Goal: Task Accomplishment & Management: Manage account settings

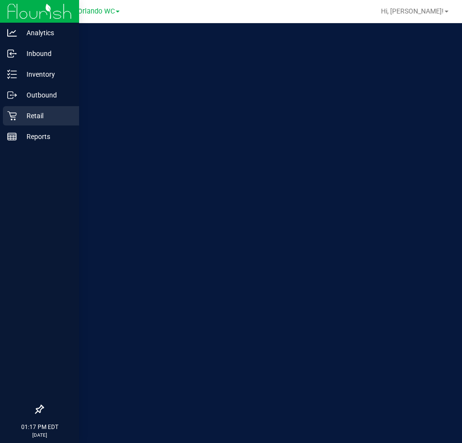
click at [40, 120] on p "Retail" at bounding box center [46, 116] width 58 height 12
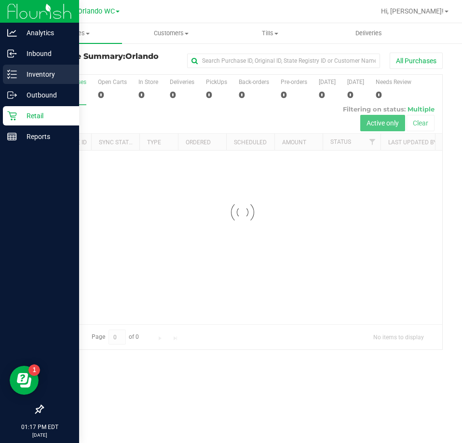
click at [22, 76] on p "Inventory" at bounding box center [46, 74] width 58 height 12
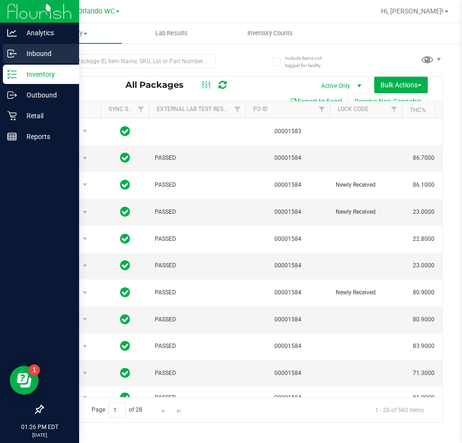
click at [10, 61] on div "Inbound" at bounding box center [41, 53] width 76 height 19
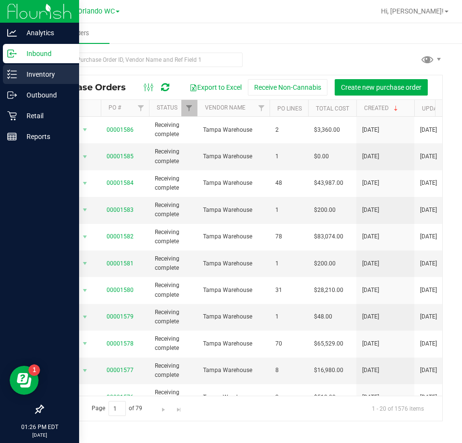
click at [23, 81] on div "Inventory" at bounding box center [41, 74] width 76 height 19
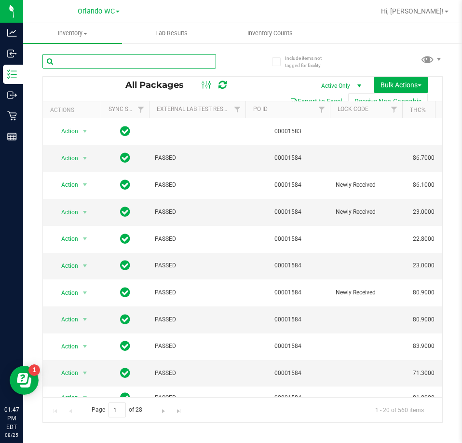
click at [92, 64] on input "text" at bounding box center [129, 61] width 174 height 14
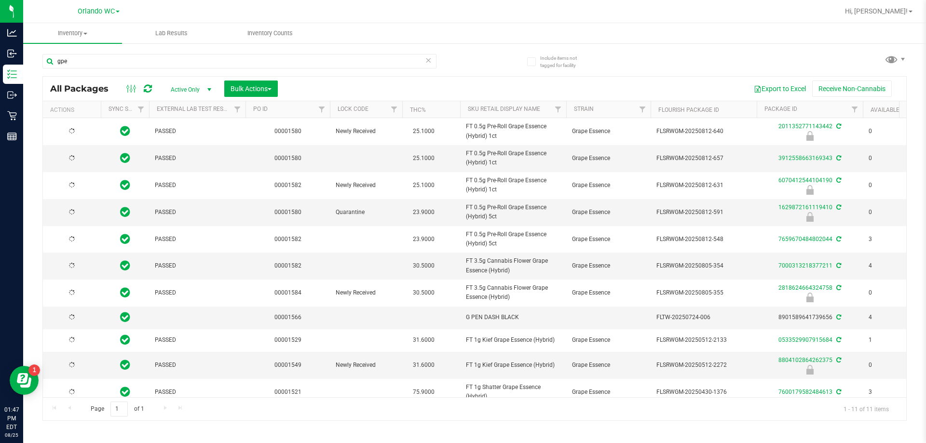
drag, startPoint x: 642, startPoint y: 262, endPoint x: 474, endPoint y: 58, distance: 264.1
click at [461, 58] on div "gpe All Packages Active Only Active Only Lab Samples Locked All External Intern…" at bounding box center [474, 233] width 864 height 376
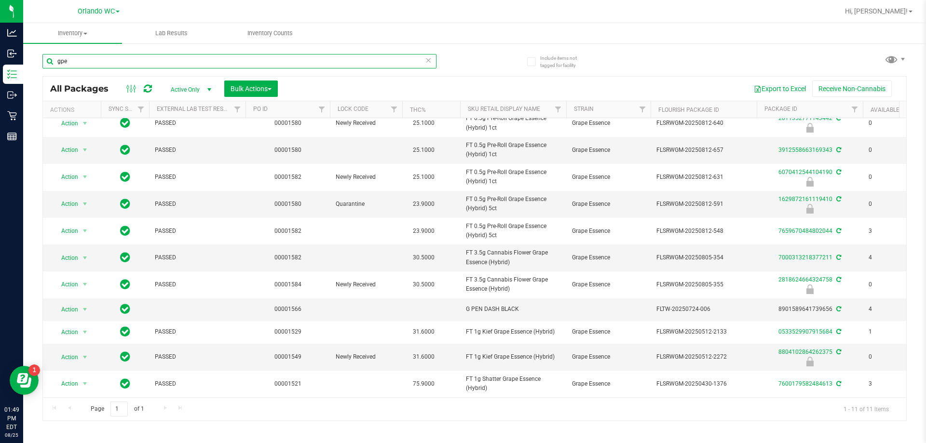
click at [115, 62] on input "gpe" at bounding box center [239, 61] width 394 height 14
type input "abz"
click at [451, 60] on div "abz" at bounding box center [258, 60] width 432 height 31
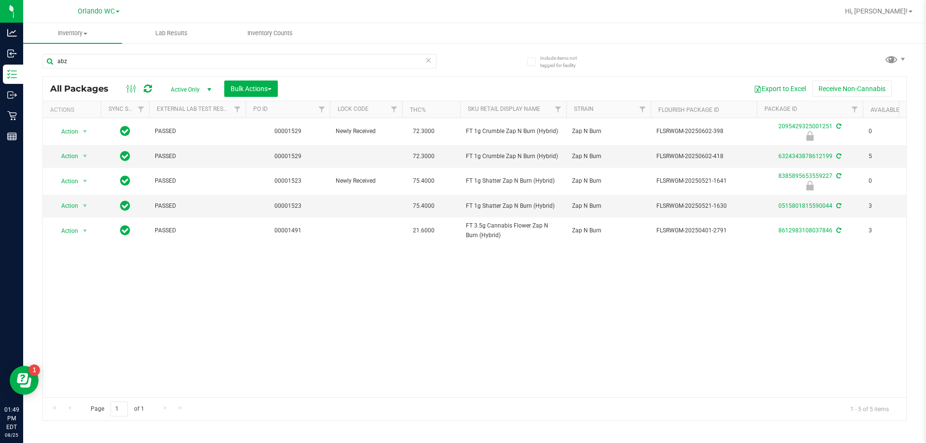
click at [460, 364] on div "Action Action Edit attributes Global inventory Locate package Package audit log…" at bounding box center [474, 257] width 863 height 279
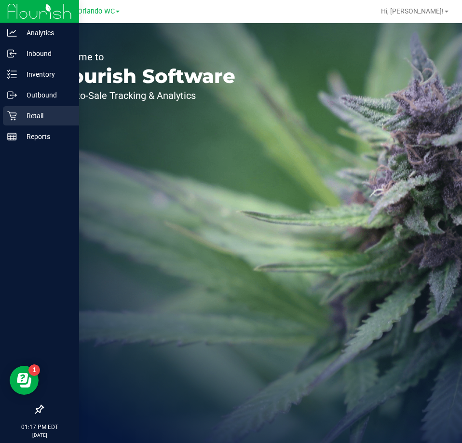
click at [21, 122] on div "Retail" at bounding box center [41, 115] width 76 height 19
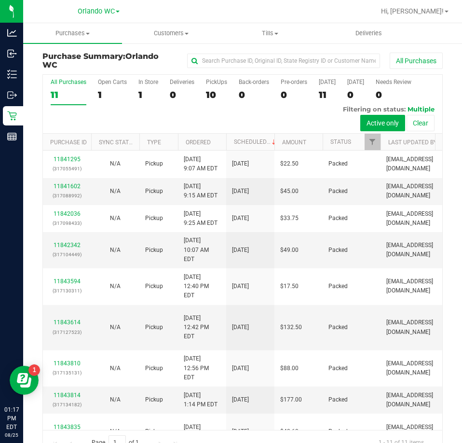
click at [57, 87] on label "All Purchases 11" at bounding box center [69, 92] width 36 height 27
click at [0, 0] on input "All Purchases 11" at bounding box center [0, 0] width 0 height 0
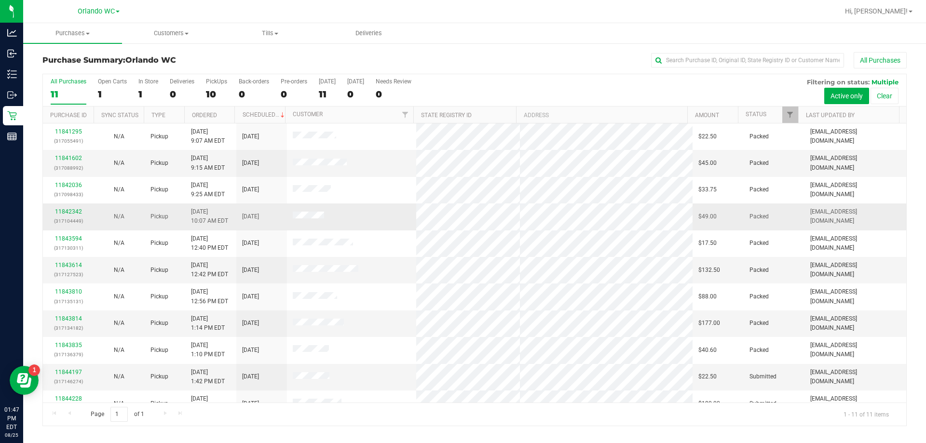
click at [356, 210] on td at bounding box center [352, 216] width 130 height 27
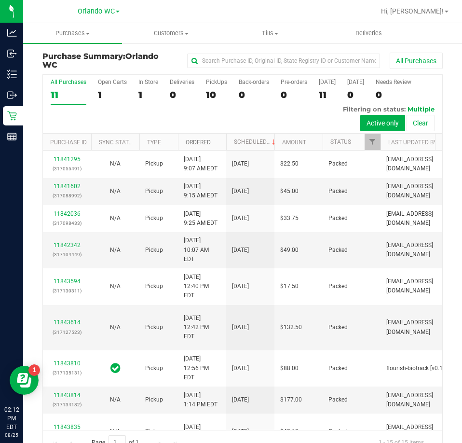
click at [202, 143] on link "Ordered" at bounding box center [198, 142] width 25 height 7
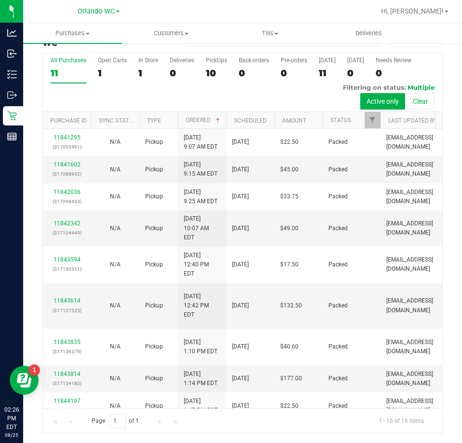
click at [68, 68] on div "11" at bounding box center [69, 72] width 36 height 11
click at [0, 0] on input "All Purchases 11" at bounding box center [0, 0] width 0 height 0
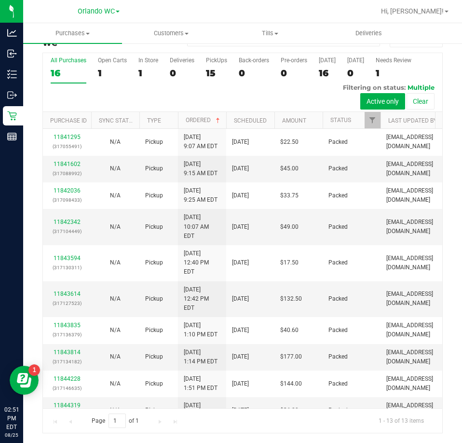
click at [55, 74] on div "16" at bounding box center [69, 72] width 36 height 11
click at [0, 0] on input "All Purchases 16" at bounding box center [0, 0] width 0 height 0
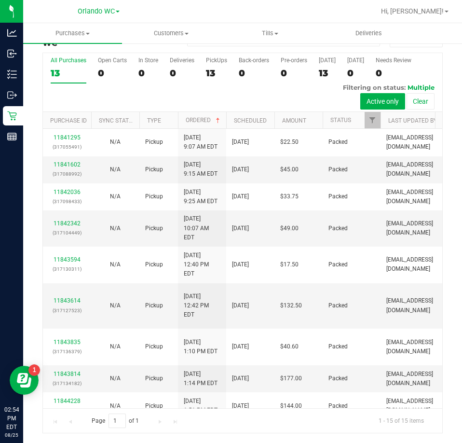
click at [66, 75] on div "13" at bounding box center [69, 72] width 36 height 11
click at [0, 0] on input "All Purchases 13" at bounding box center [0, 0] width 0 height 0
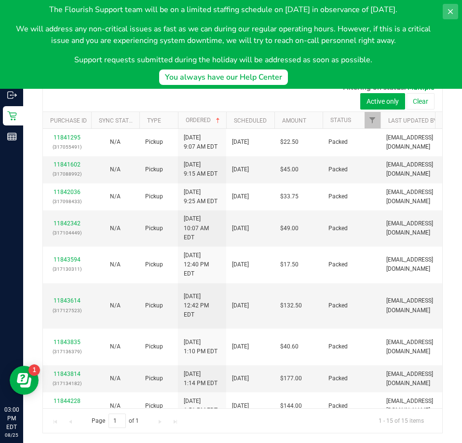
click at [449, 13] on icon at bounding box center [450, 11] width 5 height 5
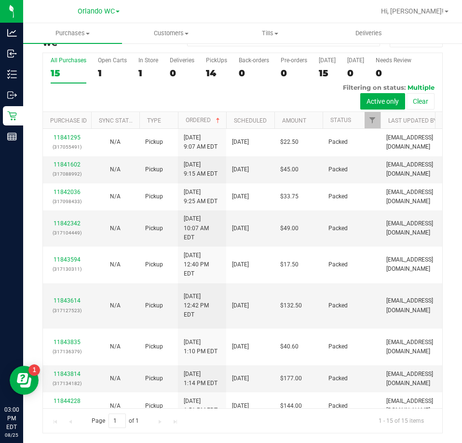
click at [68, 68] on div "15" at bounding box center [69, 72] width 36 height 11
click at [0, 0] on input "All Purchases 15" at bounding box center [0, 0] width 0 height 0
click at [67, 67] on label "All Purchases 15" at bounding box center [69, 70] width 36 height 27
click at [0, 0] on input "All Purchases 15" at bounding box center [0, 0] width 0 height 0
click at [38, 84] on div "All Purchases 17 Open Carts 1 In Store 1 Deliveries 0 PickUps 16 Back-orders 0 …" at bounding box center [242, 242] width 415 height 381
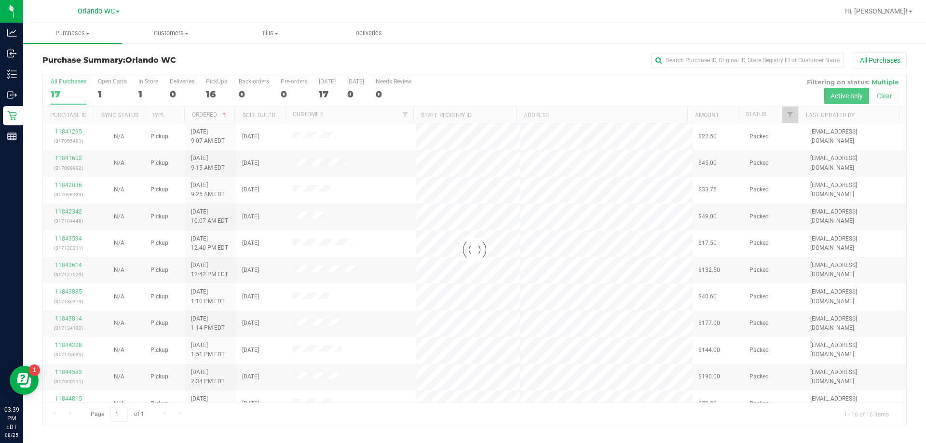
click at [69, 91] on div at bounding box center [474, 249] width 863 height 351
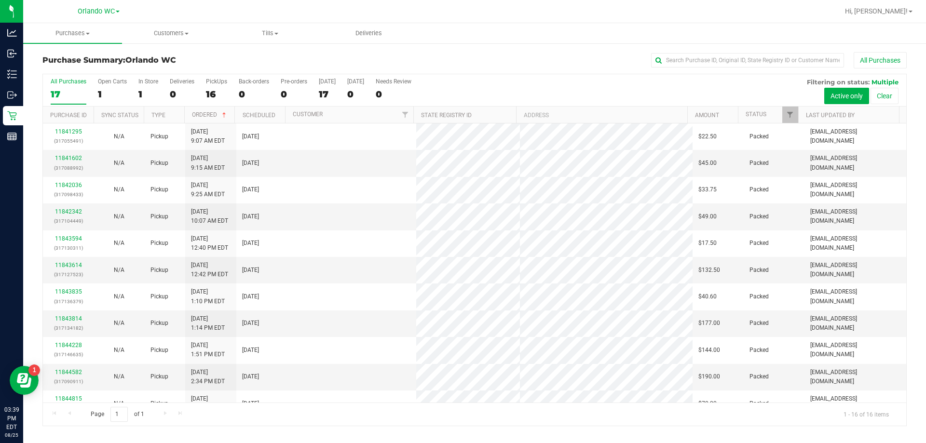
click at [69, 91] on div "17" at bounding box center [69, 94] width 36 height 11
click at [0, 0] on input "All Purchases 17" at bounding box center [0, 0] width 0 height 0
click at [461, 60] on div "All Purchases" at bounding box center [618, 60] width 576 height 16
click at [60, 94] on div "16" at bounding box center [69, 94] width 36 height 11
click at [0, 0] on input "All Purchases 16" at bounding box center [0, 0] width 0 height 0
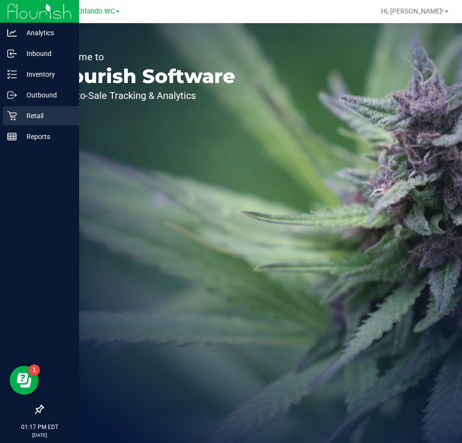
click at [28, 116] on p "Retail" at bounding box center [46, 116] width 58 height 12
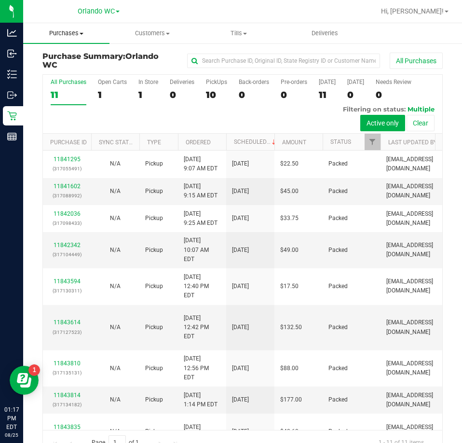
click at [71, 37] on span "Purchases" at bounding box center [66, 33] width 86 height 9
click at [58, 74] on li "Fulfillment" at bounding box center [72, 70] width 99 height 12
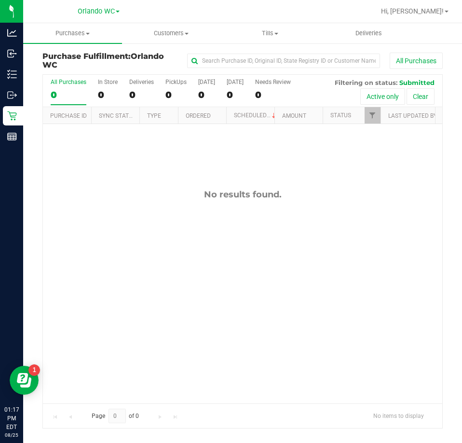
click at [60, 100] on div "0" at bounding box center [69, 94] width 36 height 11
click at [0, 0] on input "All Purchases 0" at bounding box center [0, 0] width 0 height 0
click at [65, 97] on div "0" at bounding box center [69, 94] width 36 height 11
click at [0, 0] on input "All Purchases 0" at bounding box center [0, 0] width 0 height 0
click at [59, 90] on div "0" at bounding box center [69, 94] width 36 height 11
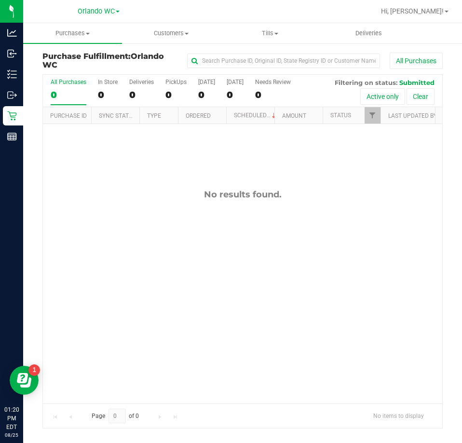
click at [0, 0] on input "All Purchases 0" at bounding box center [0, 0] width 0 height 0
drag, startPoint x: 178, startPoint y: 301, endPoint x: 164, endPoint y: 284, distance: 22.3
click at [178, 300] on div "No results found." at bounding box center [242, 296] width 399 height 344
click at [67, 90] on div "0" at bounding box center [69, 94] width 36 height 11
click at [0, 0] on input "All Purchases 0" at bounding box center [0, 0] width 0 height 0
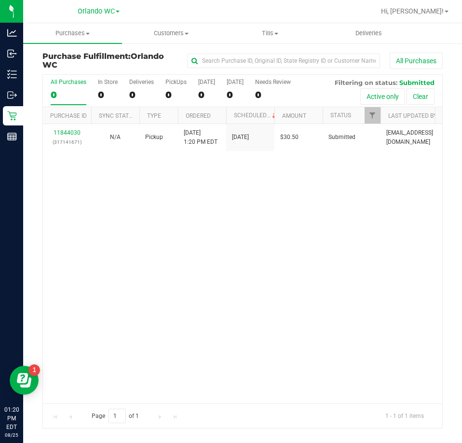
click at [198, 352] on div "11844030 (317141671) N/A Pickup 8/25/2025 1:20 PM EDT 8/25/2025 $30.50 Submitte…" at bounding box center [242, 263] width 399 height 279
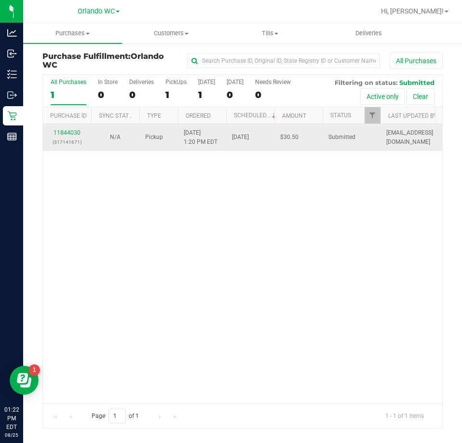
click at [65, 136] on div "11844030 (317141671)" at bounding box center [67, 137] width 37 height 18
click at [65, 130] on link "11844030" at bounding box center [67, 132] width 27 height 7
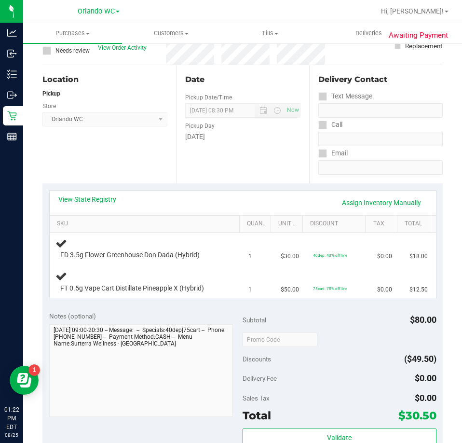
scroll to position [96, 0]
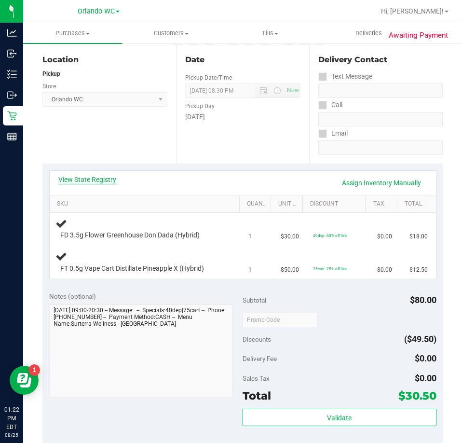
click at [94, 181] on link "View State Registry" at bounding box center [87, 180] width 58 height 10
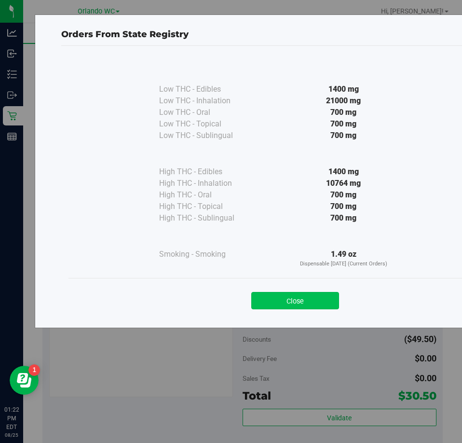
click at [289, 299] on button "Close" at bounding box center [295, 300] width 88 height 17
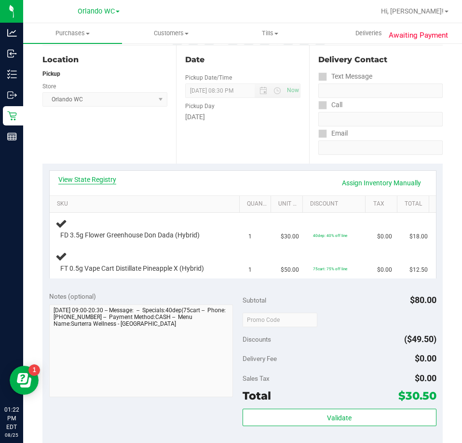
click at [105, 176] on link "View State Registry" at bounding box center [87, 180] width 58 height 10
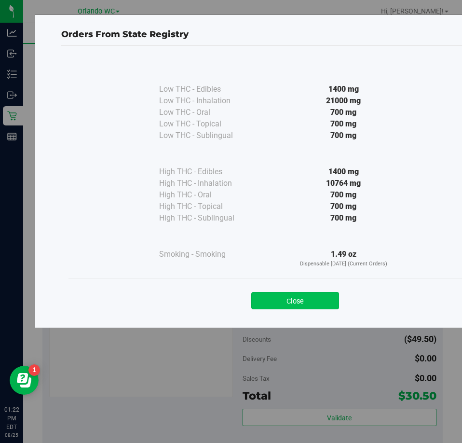
click at [316, 294] on button "Close" at bounding box center [295, 300] width 88 height 17
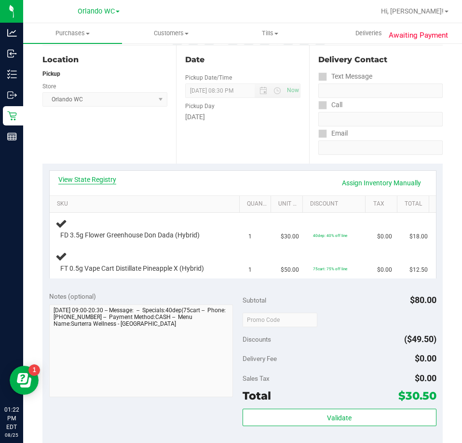
click at [100, 175] on link "View State Registry" at bounding box center [87, 180] width 58 height 10
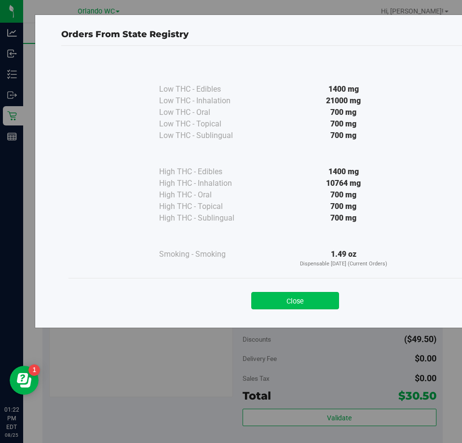
click at [312, 302] on button "Close" at bounding box center [295, 300] width 88 height 17
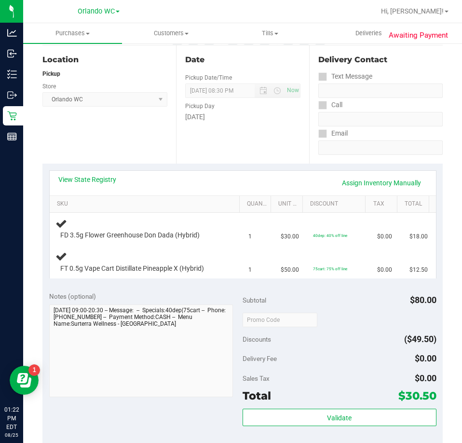
click at [199, 299] on div "Notes (optional)" at bounding box center [146, 296] width 194 height 10
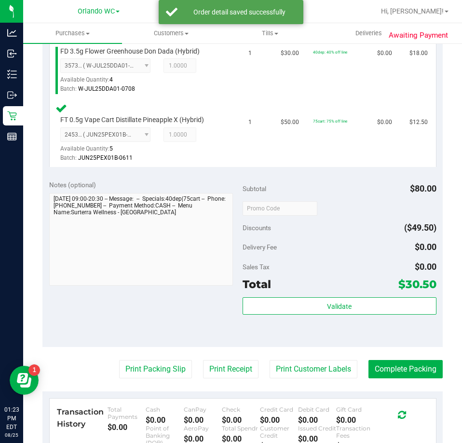
scroll to position [289, 0]
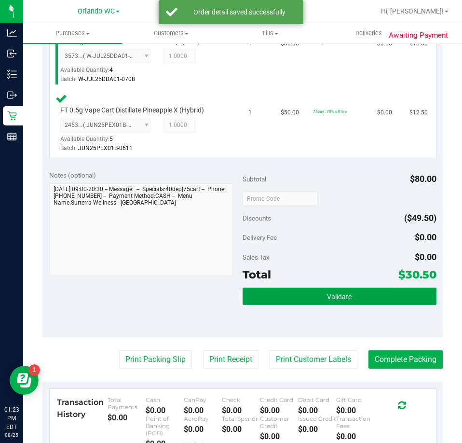
click at [352, 291] on button "Validate" at bounding box center [340, 295] width 194 height 17
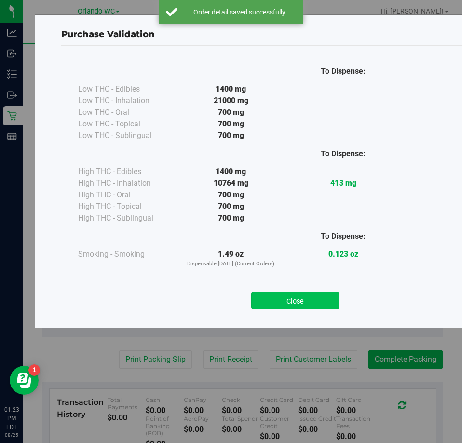
click at [316, 297] on button "Close" at bounding box center [295, 300] width 88 height 17
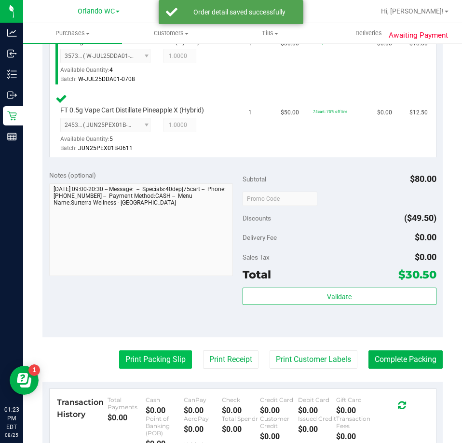
click at [142, 362] on button "Print Packing Slip" at bounding box center [155, 359] width 73 height 18
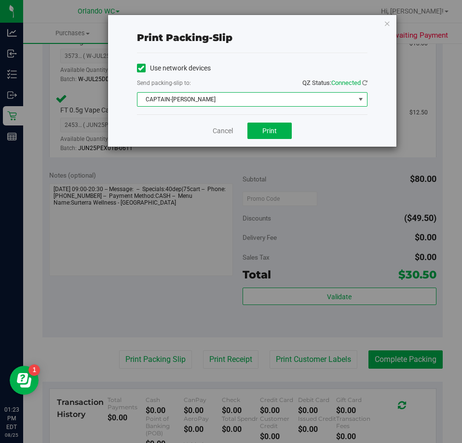
click at [275, 93] on span "CAPTAIN-KANGA" at bounding box center [245, 99] width 217 height 13
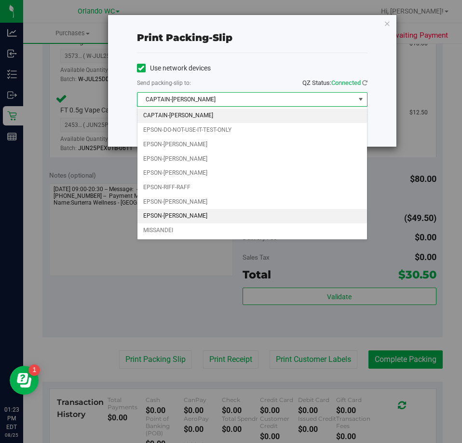
click at [215, 214] on li "EPSON-TYWIN-LANNISTER" at bounding box center [251, 216] width 229 height 14
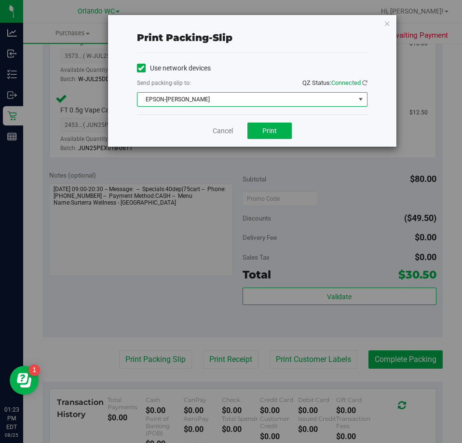
click at [261, 142] on div "Cancel Print" at bounding box center [252, 130] width 230 height 32
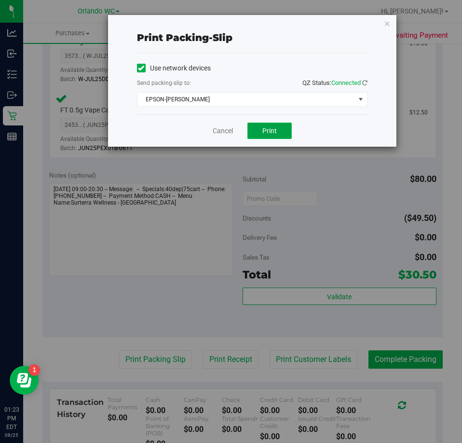
click at [266, 129] on span "Print" at bounding box center [269, 131] width 14 height 8
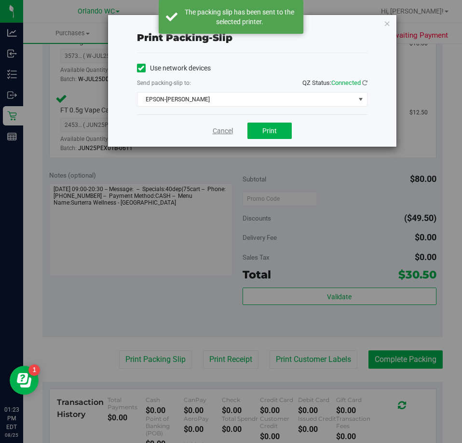
click at [226, 130] on link "Cancel" at bounding box center [223, 131] width 20 height 10
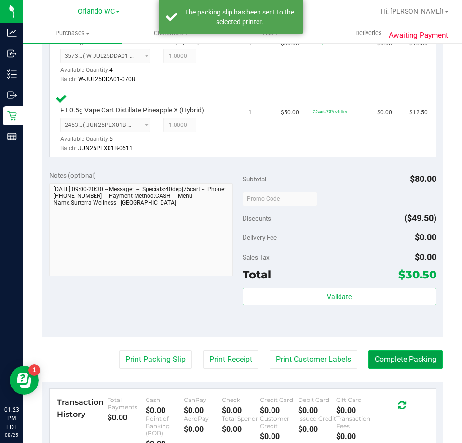
click at [417, 356] on button "Complete Packing" at bounding box center [405, 359] width 74 height 18
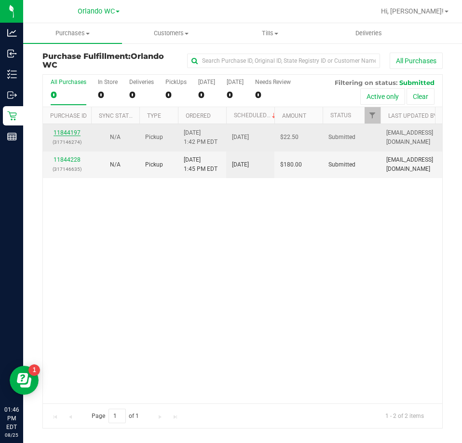
click at [80, 130] on link "11844197" at bounding box center [67, 132] width 27 height 7
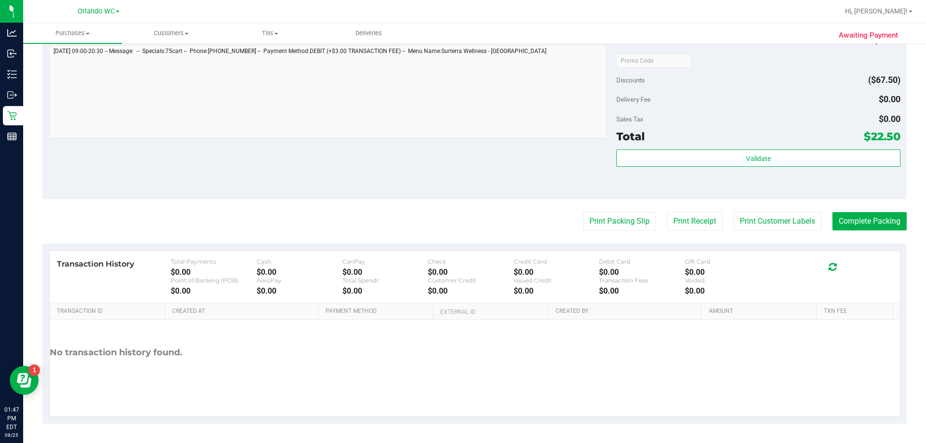
scroll to position [323, 0]
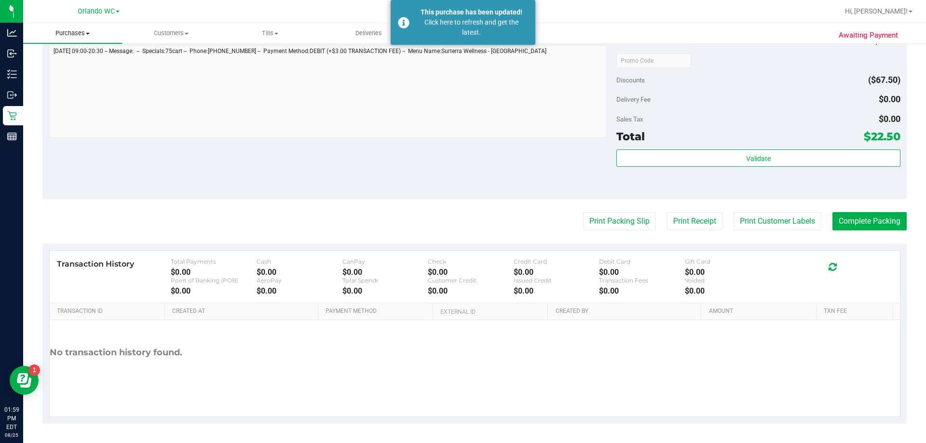
click at [76, 30] on span "Purchases" at bounding box center [72, 33] width 99 height 9
click at [62, 71] on span "Fulfillment" at bounding box center [53, 70] width 60 height 8
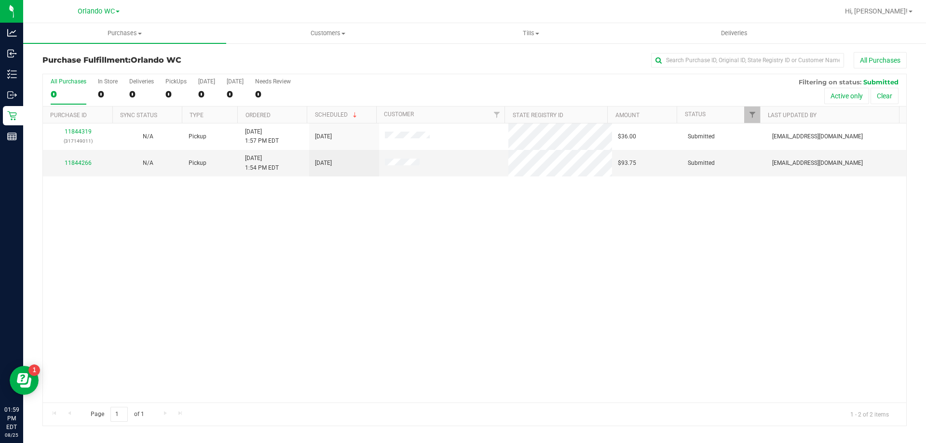
click at [461, 365] on div "11844319 (317149011) N/A Pickup 8/25/2025 1:57 PM EDT 8/25/2025 $36.00 Submitte…" at bounding box center [474, 262] width 863 height 279
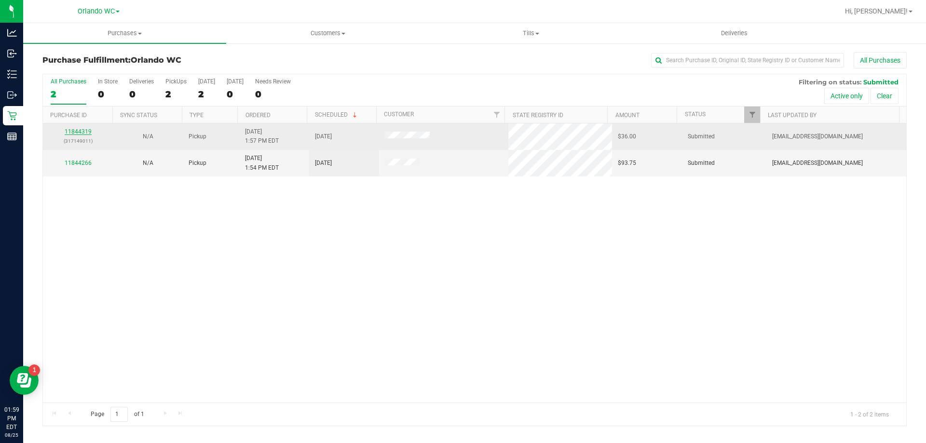
click at [80, 130] on link "11844319" at bounding box center [78, 131] width 27 height 7
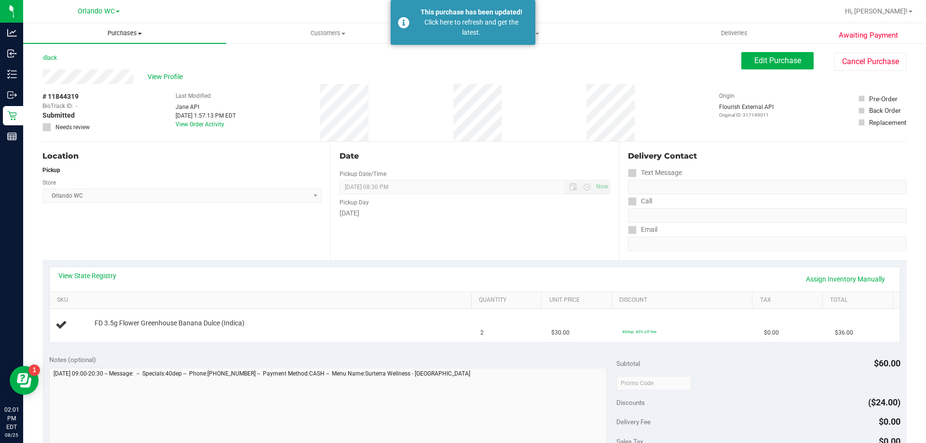
click at [122, 34] on span "Purchases" at bounding box center [124, 33] width 203 height 9
click at [109, 71] on li "Fulfillment" at bounding box center [124, 70] width 203 height 12
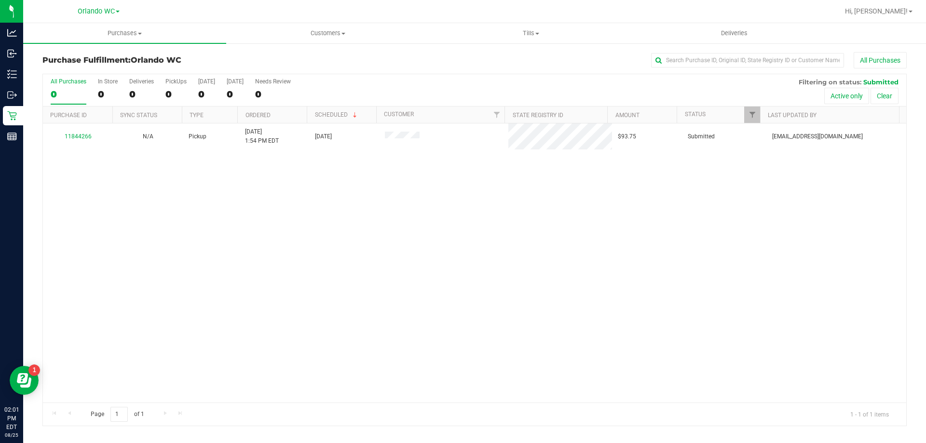
click at [263, 342] on div "11844266 N/A Pickup 8/25/2025 1:54 PM EDT 8/25/2025 $93.75 Submitted ecardona@l…" at bounding box center [474, 262] width 863 height 279
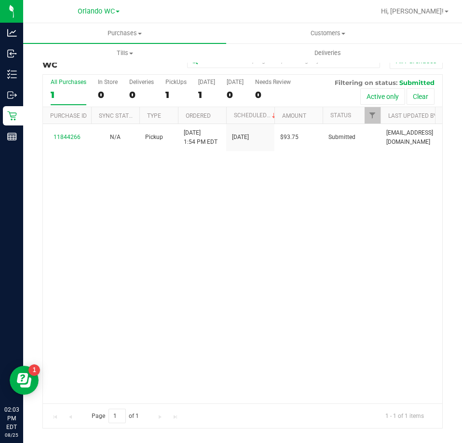
click at [60, 89] on label "All Purchases 1" at bounding box center [69, 92] width 36 height 27
click at [0, 0] on input "All Purchases 1" at bounding box center [0, 0] width 0 height 0
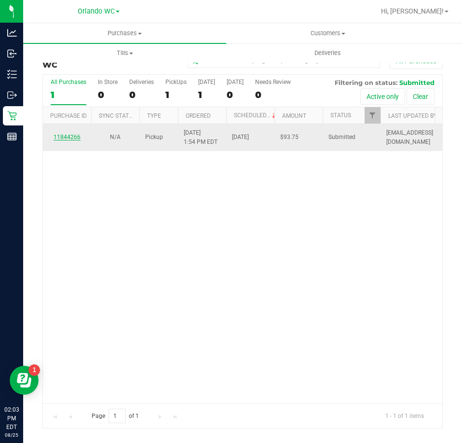
click at [78, 135] on link "11844266" at bounding box center [67, 137] width 27 height 7
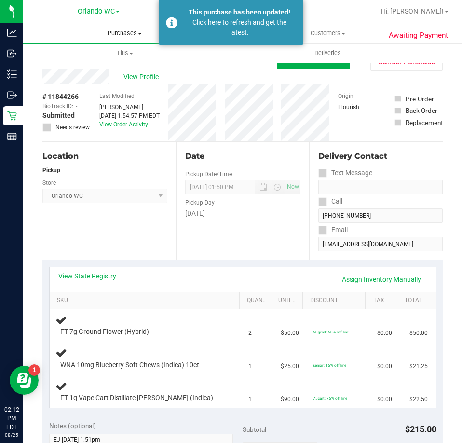
click at [109, 32] on span "Purchases" at bounding box center [124, 33] width 203 height 9
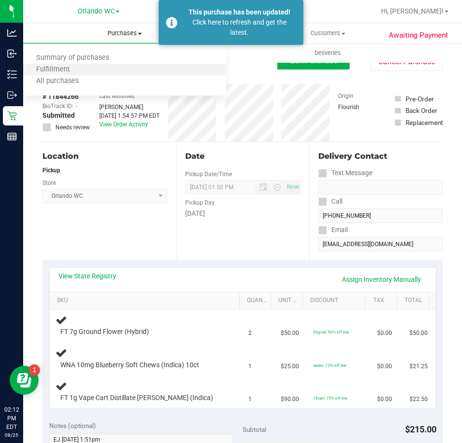
click at [87, 69] on li "Fulfillment" at bounding box center [124, 70] width 203 height 12
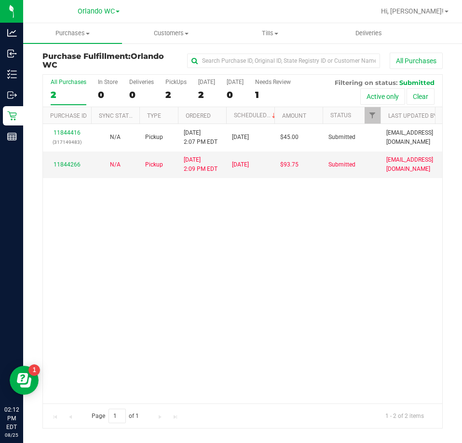
click at [68, 81] on div "All Purchases" at bounding box center [69, 82] width 36 height 7
click at [0, 0] on input "All Purchases 2" at bounding box center [0, 0] width 0 height 0
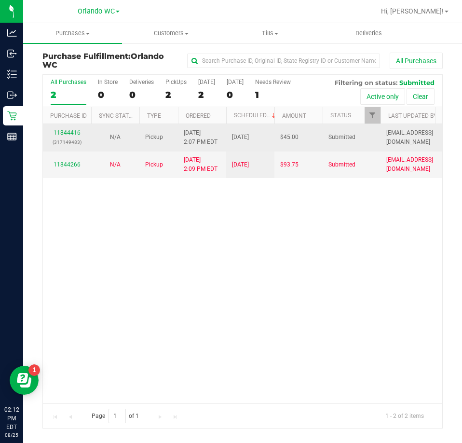
click at [72, 135] on div "11844416 (317149483)" at bounding box center [67, 137] width 37 height 18
click at [72, 132] on link "11844416" at bounding box center [67, 132] width 27 height 7
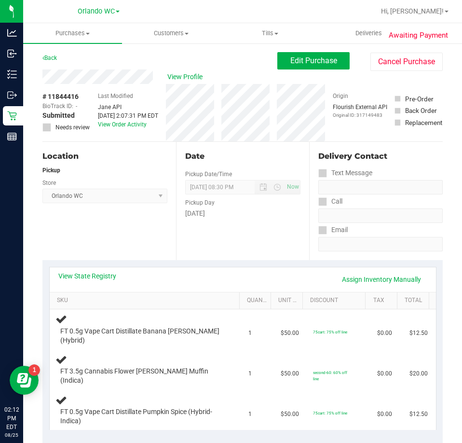
click at [158, 199] on span "Orlando WC Select Store Bonita Springs WC Boynton Beach WC Bradenton WC Brandon…" at bounding box center [104, 196] width 125 height 14
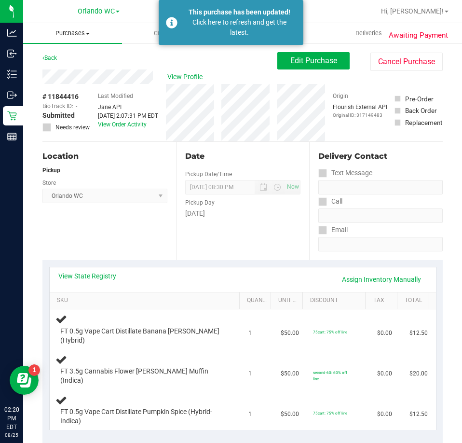
click at [77, 29] on span "Purchases" at bounding box center [72, 33] width 99 height 9
click at [60, 75] on li "Fulfillment" at bounding box center [72, 70] width 99 height 12
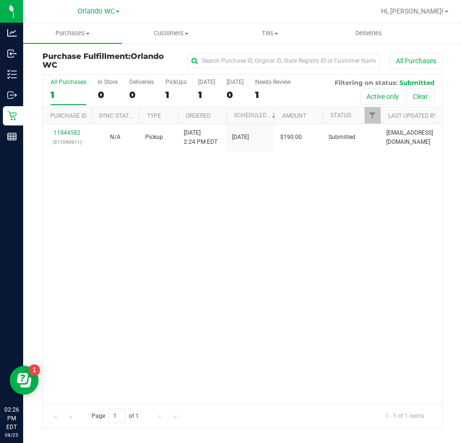
click at [57, 84] on div "All Purchases" at bounding box center [69, 82] width 36 height 7
click at [0, 0] on input "All Purchases 1" at bounding box center [0, 0] width 0 height 0
click at [201, 277] on div "11844582 (317090911) N/A Pickup 8/25/2025 2:24 PM EDT 8/25/2025 $190.00 Submitt…" at bounding box center [242, 263] width 399 height 279
click at [72, 92] on div "1" at bounding box center [69, 94] width 36 height 11
click at [0, 0] on input "All Purchases 1" at bounding box center [0, 0] width 0 height 0
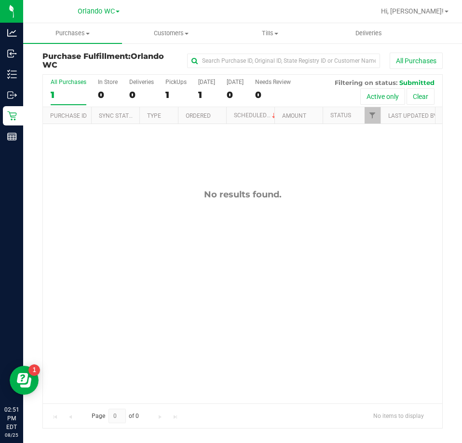
click at [61, 101] on label "All Purchases 1" at bounding box center [69, 92] width 36 height 27
click at [0, 0] on input "All Purchases 1" at bounding box center [0, 0] width 0 height 0
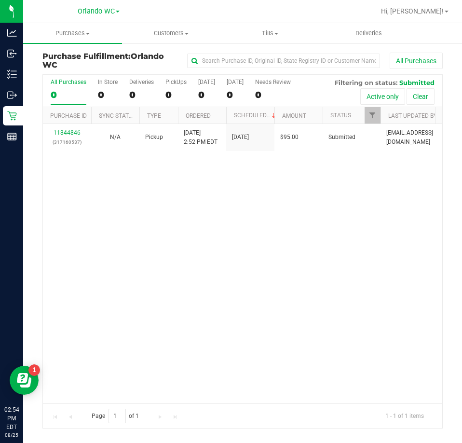
click at [66, 91] on div "0" at bounding box center [69, 94] width 36 height 11
click at [0, 0] on input "All Purchases 0" at bounding box center [0, 0] width 0 height 0
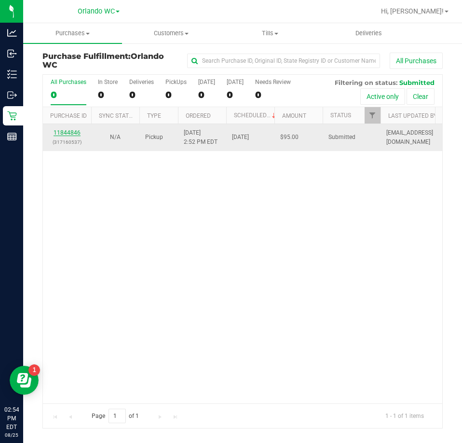
click at [65, 134] on link "11844846" at bounding box center [67, 132] width 27 height 7
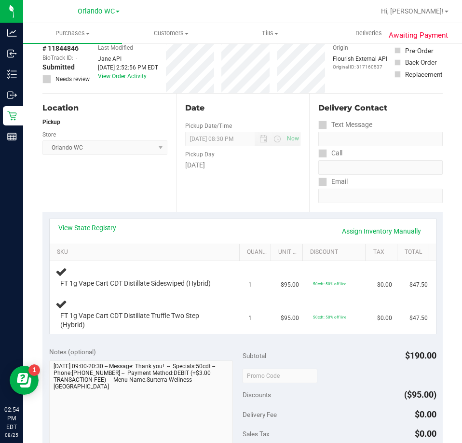
scroll to position [96, 0]
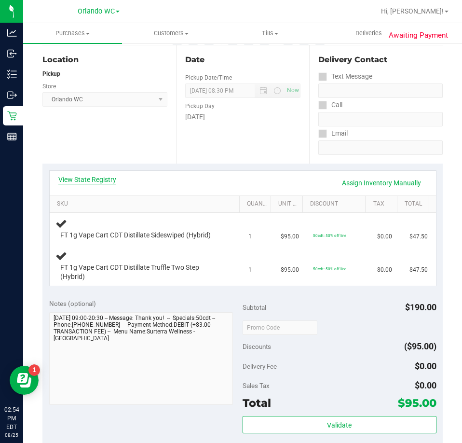
click at [86, 180] on link "View State Registry" at bounding box center [87, 180] width 58 height 10
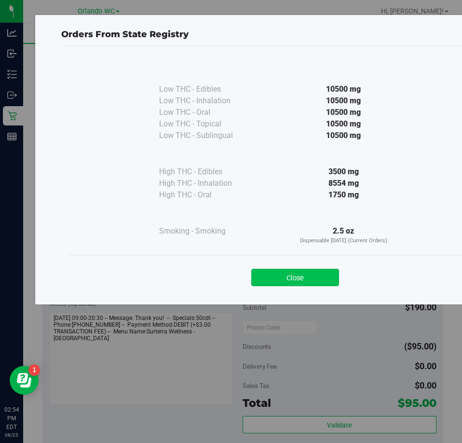
click at [317, 273] on button "Close" at bounding box center [295, 277] width 88 height 17
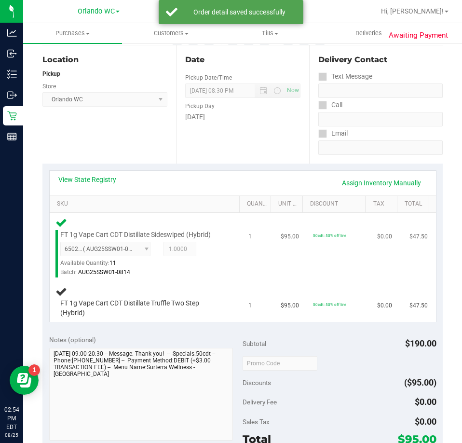
click at [256, 215] on td "1" at bounding box center [259, 247] width 32 height 69
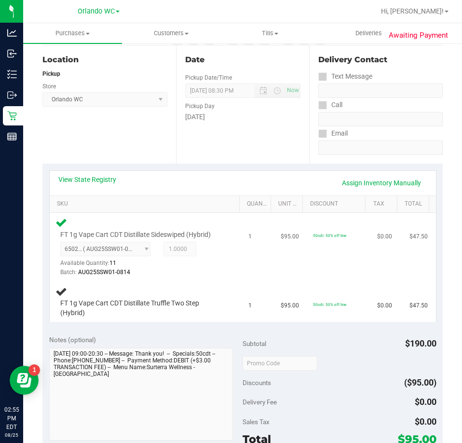
click at [206, 268] on div "Batch: AUG25SSW01-0814" at bounding box center [141, 272] width 163 height 9
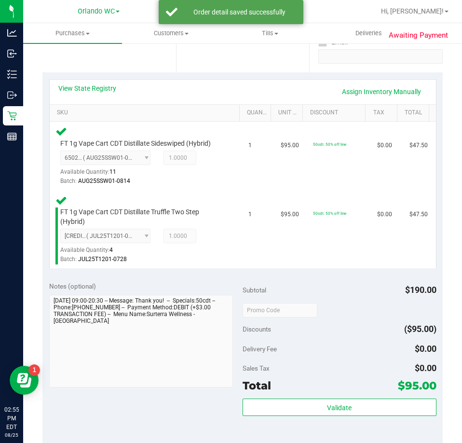
scroll to position [289, 0]
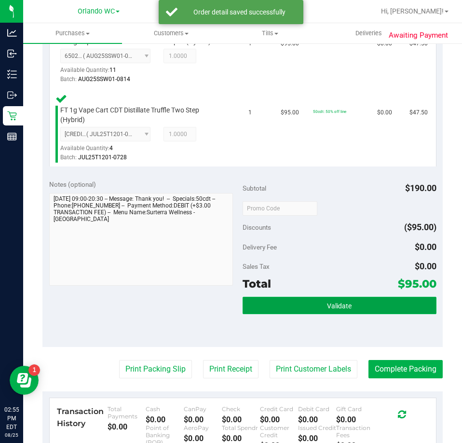
click at [348, 304] on button "Validate" at bounding box center [340, 304] width 194 height 17
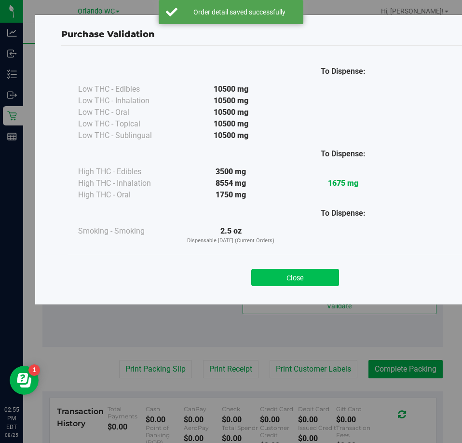
click at [278, 279] on button "Close" at bounding box center [295, 277] width 88 height 17
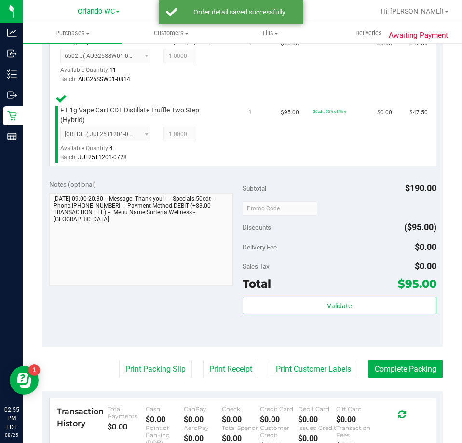
click at [135, 359] on purchase-details "Back Edit Purchase Cancel Purchase View Profile # 11844846 BioTrack ID: - Submi…" at bounding box center [242, 180] width 400 height 835
click at [136, 370] on button "Print Packing Slip" at bounding box center [155, 369] width 73 height 18
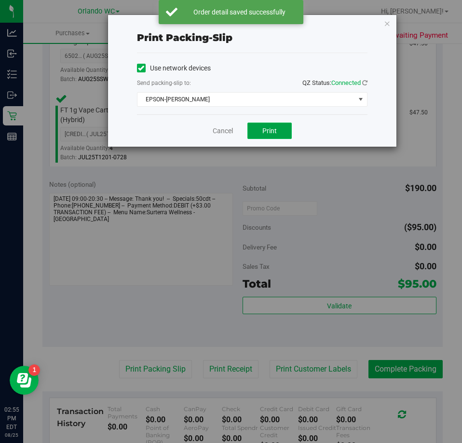
click at [263, 131] on span "Print" at bounding box center [269, 131] width 14 height 8
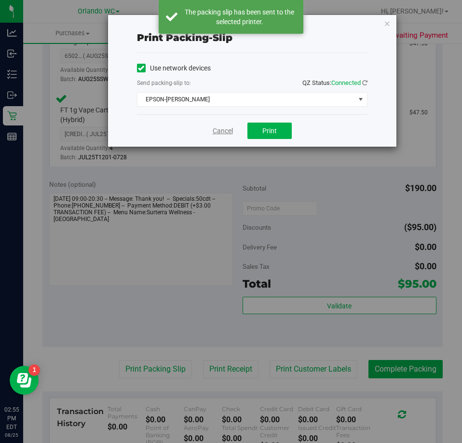
click at [228, 128] on link "Cancel" at bounding box center [223, 131] width 20 height 10
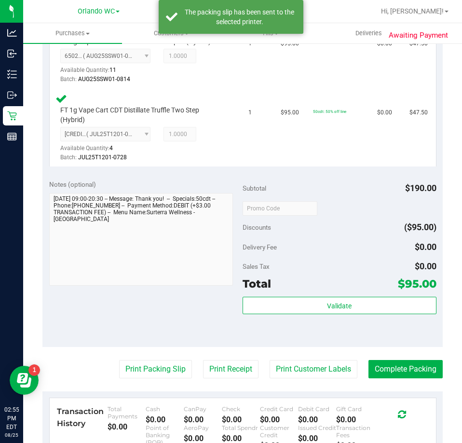
click at [400, 354] on purchase-details "Back Edit Purchase Cancel Purchase View Profile # 11844846 BioTrack ID: - Submi…" at bounding box center [242, 180] width 400 height 835
click at [406, 372] on button "Complete Packing" at bounding box center [405, 369] width 74 height 18
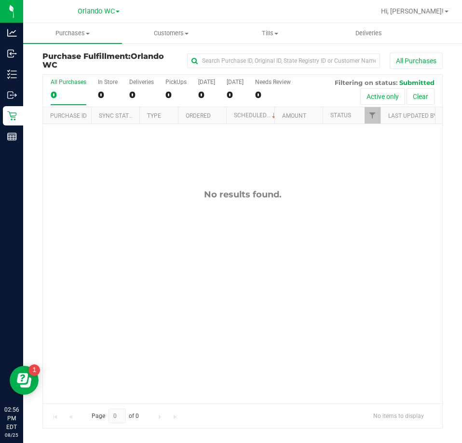
click at [67, 85] on div "All Purchases" at bounding box center [69, 82] width 36 height 7
click at [0, 0] on input "All Purchases 0" at bounding box center [0, 0] width 0 height 0
click at [58, 95] on div "0" at bounding box center [69, 94] width 36 height 11
click at [0, 0] on input "All Purchases 0" at bounding box center [0, 0] width 0 height 0
click at [68, 85] on div "All Purchases" at bounding box center [69, 82] width 36 height 7
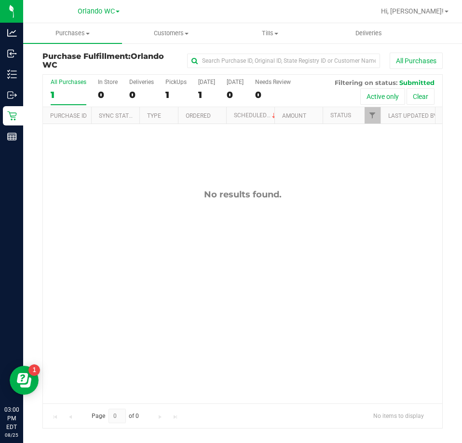
click at [0, 0] on input "All Purchases 1" at bounding box center [0, 0] width 0 height 0
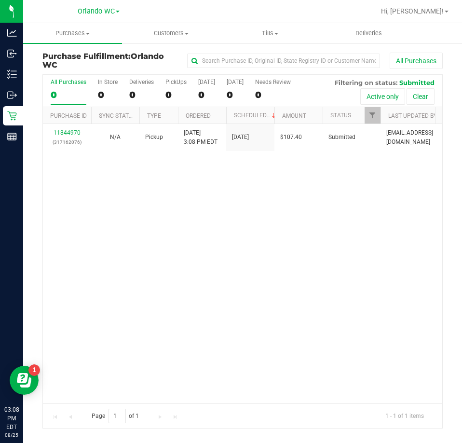
click at [77, 92] on div "0" at bounding box center [69, 94] width 36 height 11
click at [0, 0] on input "All Purchases 0" at bounding box center [0, 0] width 0 height 0
click at [216, 240] on div "11844970 (317162076) N/A Pickup 8/25/2025 3:08 PM EDT 8/25/2025 $107.40 Submitt…" at bounding box center [242, 263] width 399 height 279
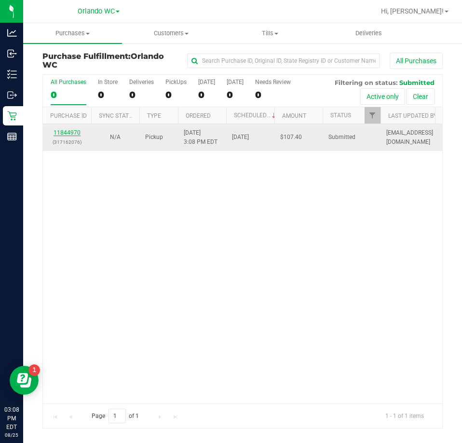
click at [69, 133] on link "11844970" at bounding box center [67, 132] width 27 height 7
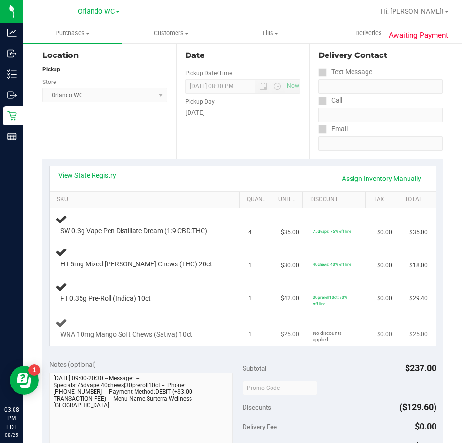
scroll to position [96, 0]
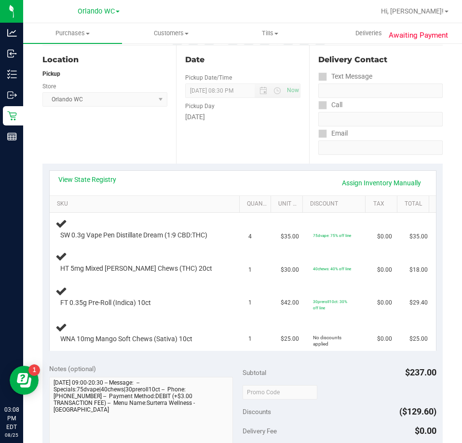
click at [151, 138] on div "Location Pickup Store Orlando WC Select Store Bonita Springs WC Boynton Beach W…" at bounding box center [109, 104] width 134 height 118
click at [149, 143] on div "Location Pickup Store Orlando WC Select Store Bonita Springs WC Boynton Beach W…" at bounding box center [109, 104] width 134 height 118
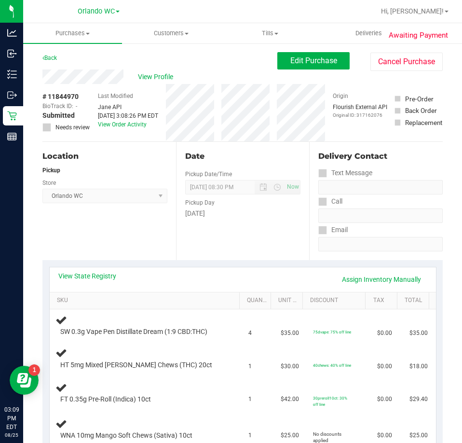
click at [207, 229] on div "Date Pickup Date/Time 08/25/2025 Now 08/25/2025 08:30 PM Now Pickup Day Monday" at bounding box center [243, 201] width 134 height 118
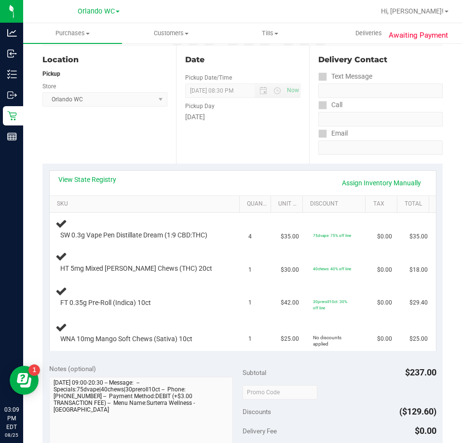
scroll to position [145, 0]
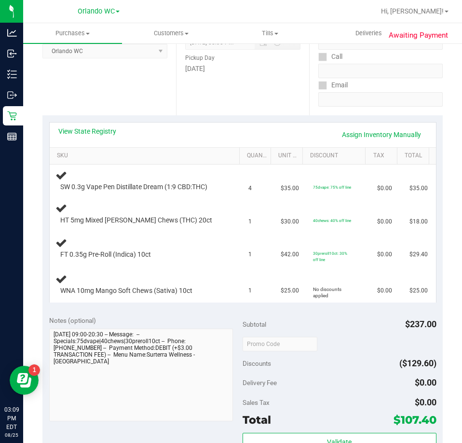
click at [95, 125] on div "View State Registry Assign Inventory Manually" at bounding box center [243, 134] width 386 height 25
click at [94, 133] on link "View State Registry" at bounding box center [87, 131] width 58 height 10
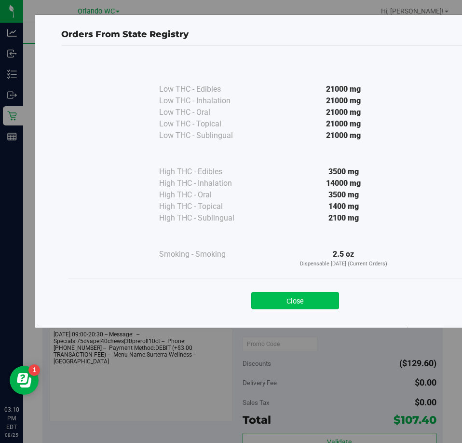
click at [288, 294] on button "Close" at bounding box center [295, 300] width 88 height 17
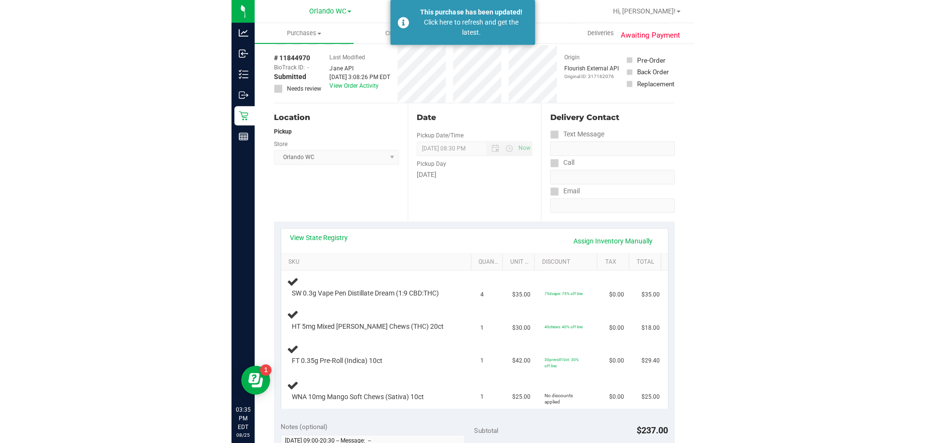
scroll to position [0, 0]
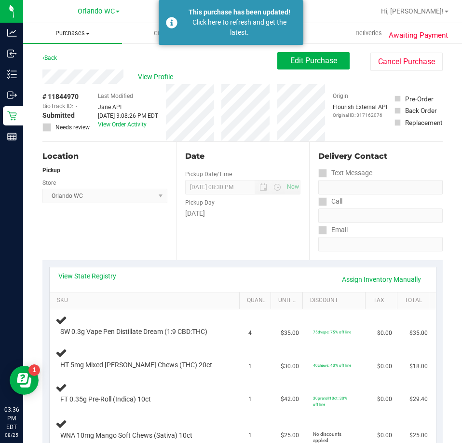
click at [78, 40] on uib-tab-heading "Purchases Summary of purchases Fulfillment All purchases" at bounding box center [72, 33] width 99 height 20
click at [53, 74] on span "Fulfillment" at bounding box center [53, 70] width 60 height 8
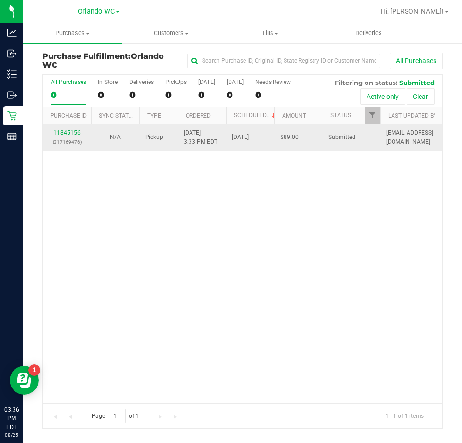
click at [68, 128] on div "11845156 (317169476)" at bounding box center [67, 137] width 37 height 18
click at [69, 131] on link "11845156" at bounding box center [67, 132] width 27 height 7
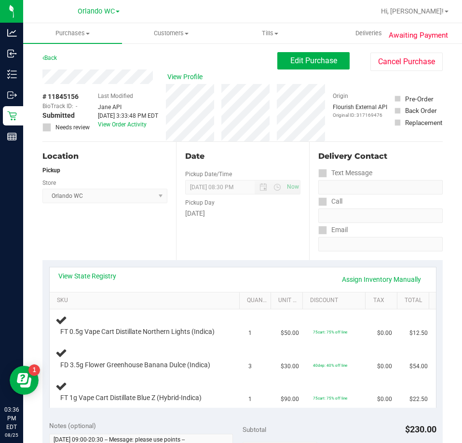
click at [245, 145] on div "Date Pickup Date/Time 08/25/2025 Now 08/25/2025 08:30 PM Now Pickup Day Monday" at bounding box center [243, 201] width 134 height 118
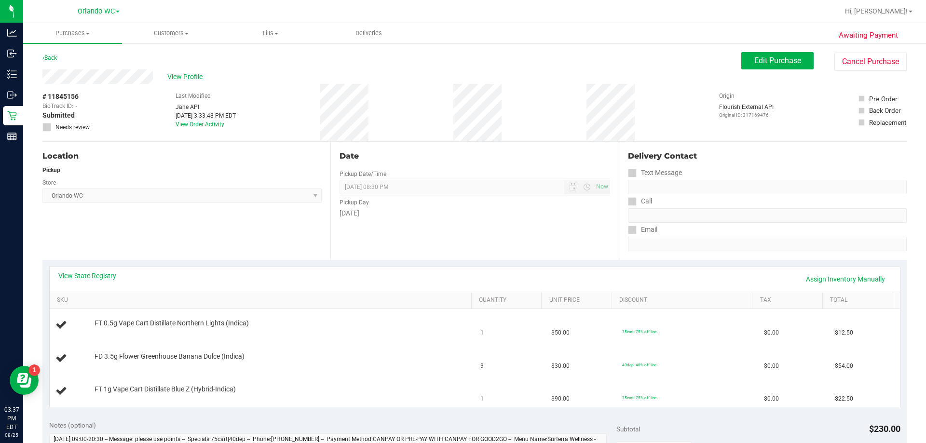
click at [192, 243] on div "Location Pickup Store Orlando WC Select Store Bonita Springs WC Boynton Beach W…" at bounding box center [186, 201] width 288 height 118
click at [96, 265] on div "View State Registry Assign Inventory Manually SKU Quantity Unit Price Discount …" at bounding box center [474, 337] width 864 height 154
click at [88, 279] on link "View State Registry" at bounding box center [87, 276] width 58 height 10
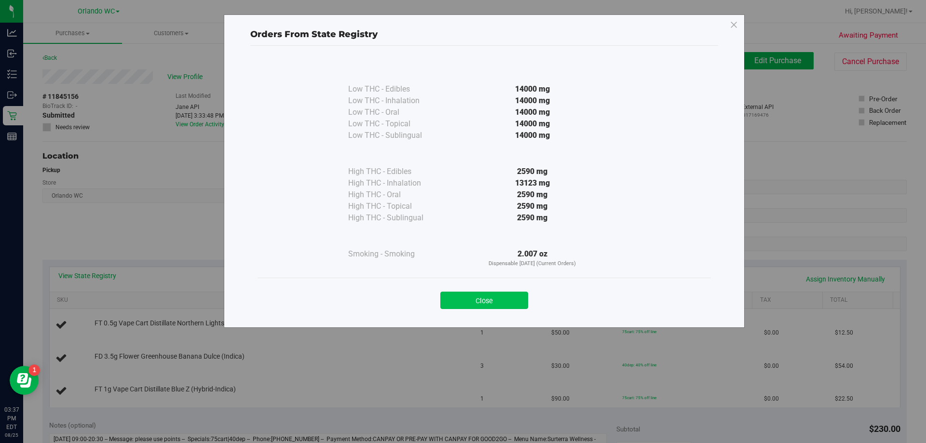
click at [461, 298] on button "Close" at bounding box center [484, 300] width 88 height 17
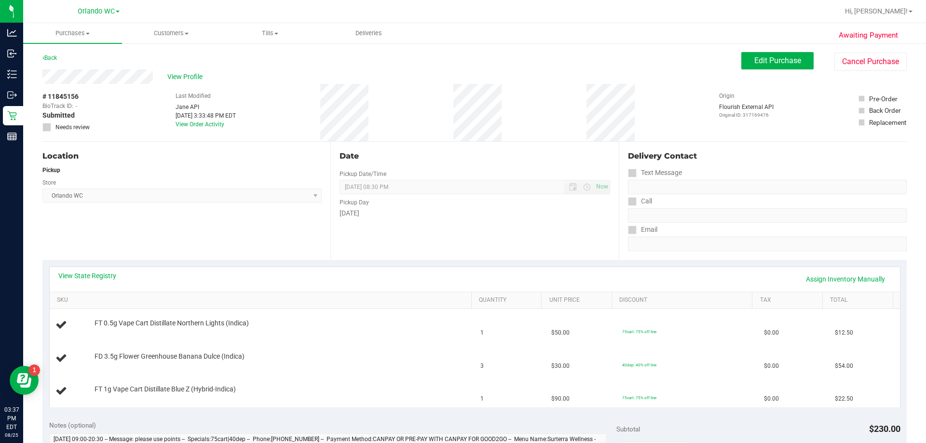
click at [390, 168] on div "Date Pickup Date/Time 08/25/2025 Now 08/25/2025 08:30 PM Now Pickup Day Monday" at bounding box center [474, 201] width 288 height 118
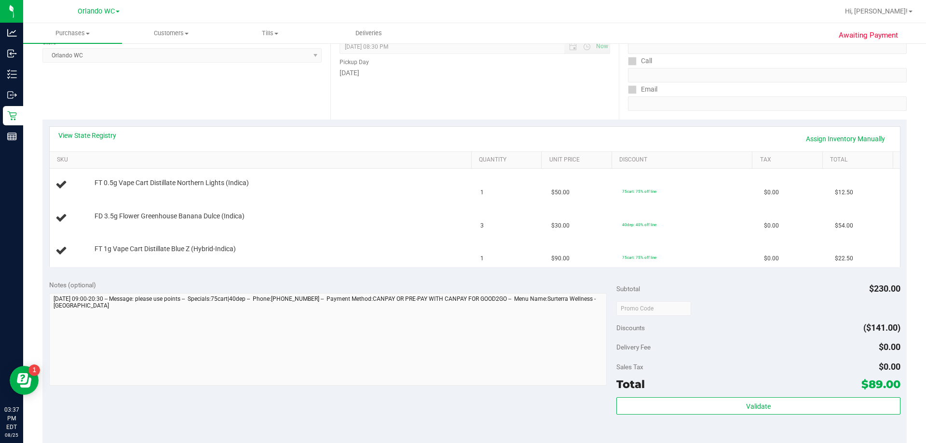
scroll to position [145, 0]
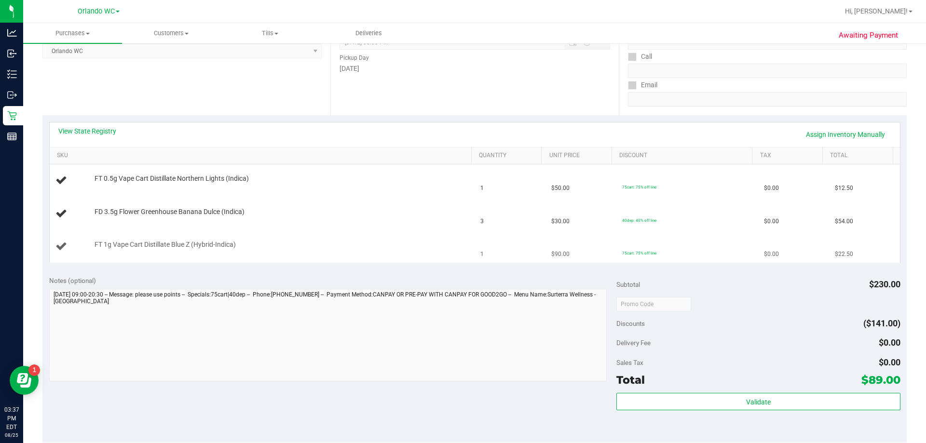
click at [461, 260] on td "1" at bounding box center [509, 246] width 71 height 32
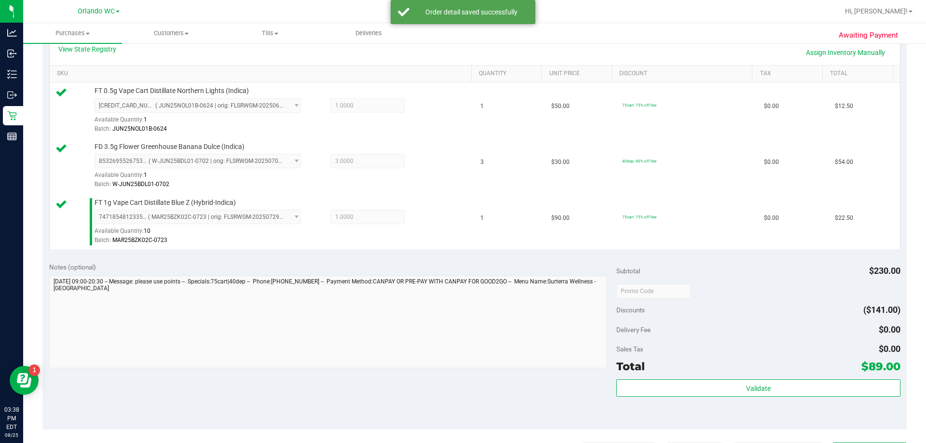
scroll to position [241, 0]
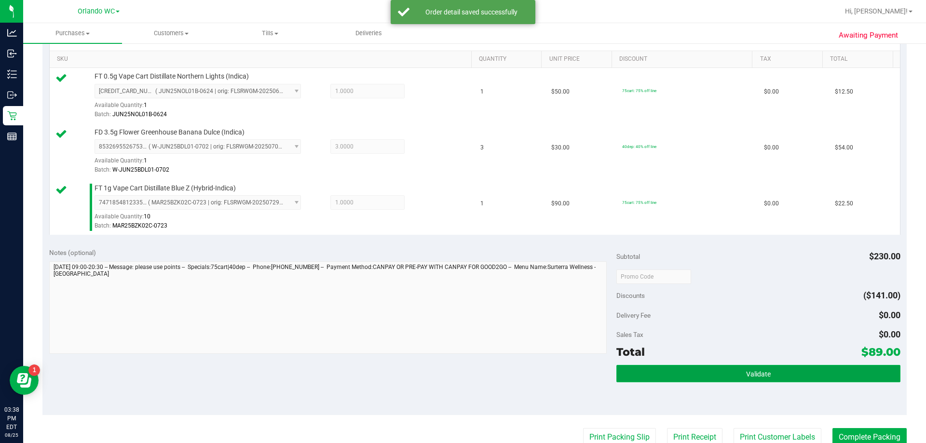
click at [461, 378] on span "Validate" at bounding box center [758, 374] width 25 height 8
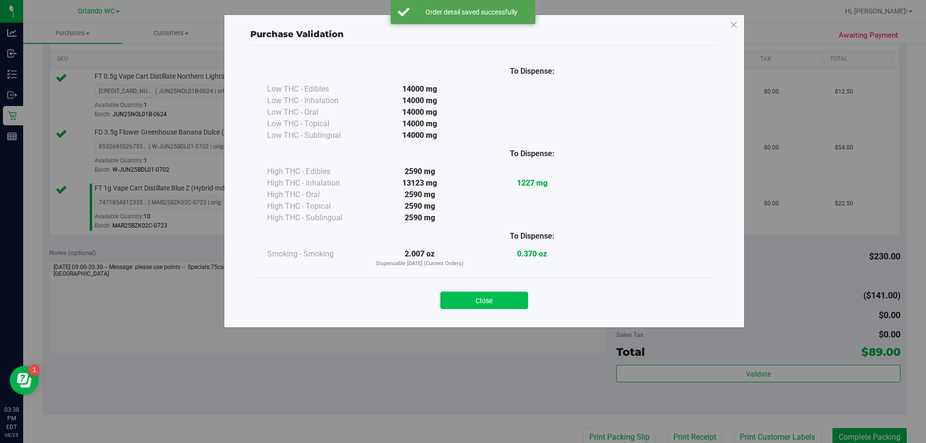
click at [461, 293] on button "Close" at bounding box center [484, 300] width 88 height 17
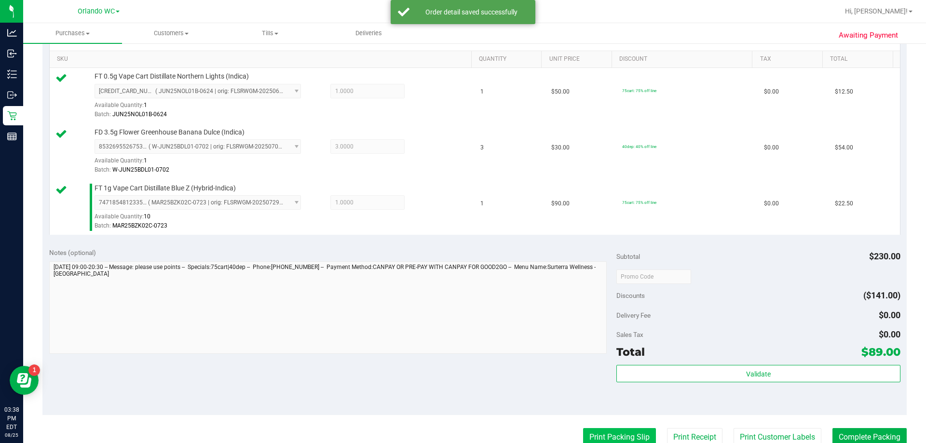
click at [461, 433] on button "Print Packing Slip" at bounding box center [619, 437] width 73 height 18
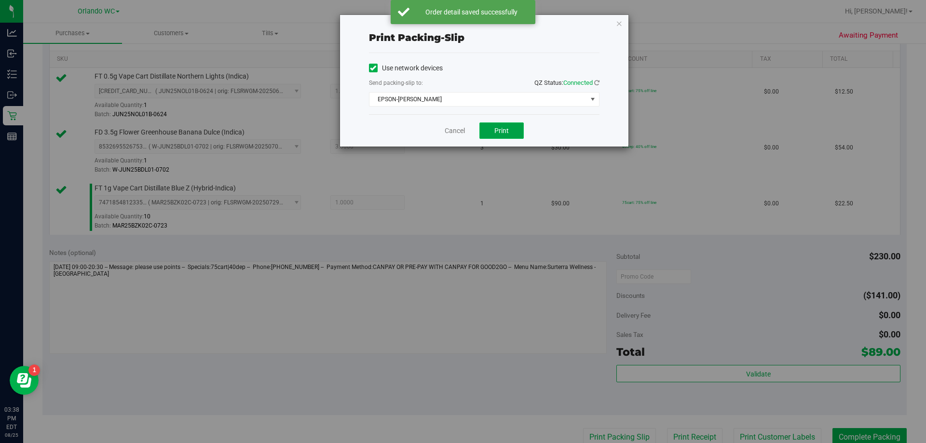
click at [461, 130] on button "Print" at bounding box center [501, 130] width 44 height 16
click at [451, 130] on link "Cancel" at bounding box center [455, 131] width 20 height 10
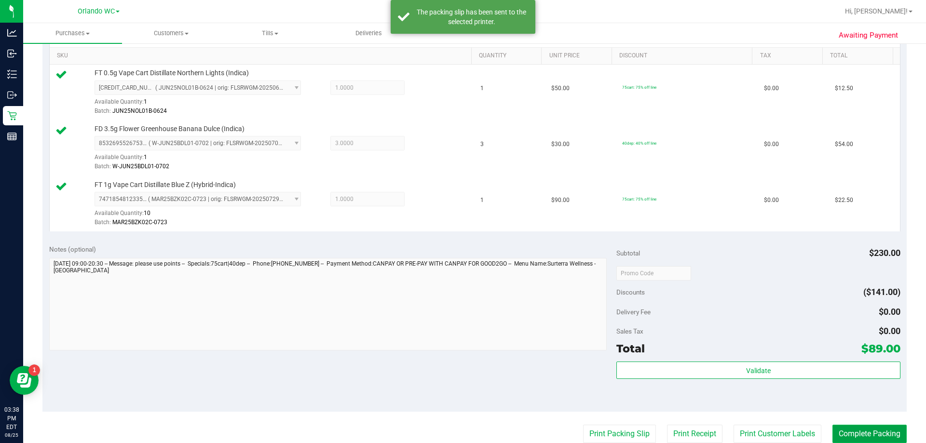
click at [461, 433] on button "Complete Packing" at bounding box center [869, 434] width 74 height 18
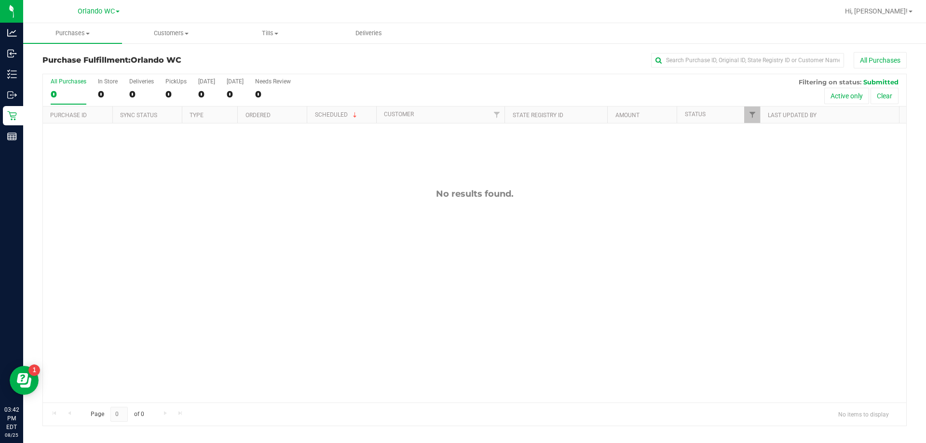
click at [72, 98] on div "0" at bounding box center [69, 94] width 36 height 11
click at [0, 0] on input "All Purchases 0" at bounding box center [0, 0] width 0 height 0
click at [461, 288] on div "No results found." at bounding box center [474, 295] width 863 height 344
click at [69, 92] on div "0" at bounding box center [69, 94] width 36 height 11
click at [0, 0] on input "All Purchases 0" at bounding box center [0, 0] width 0 height 0
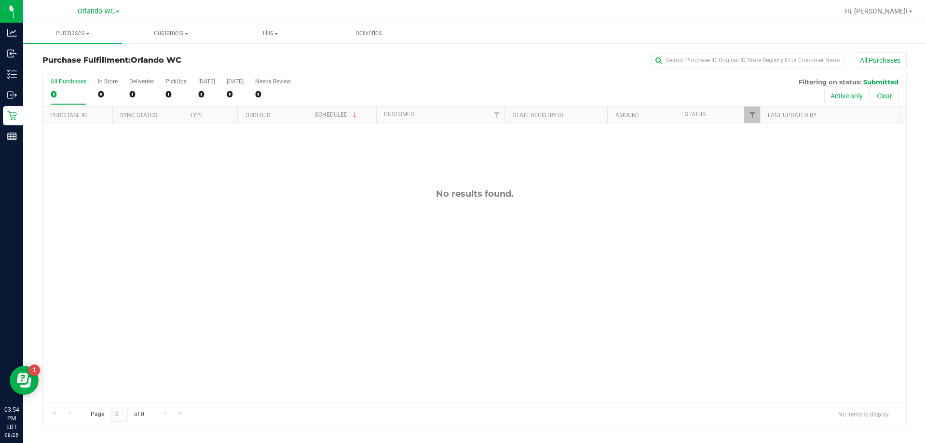
click at [64, 80] on div "All Purchases" at bounding box center [69, 81] width 36 height 7
click at [0, 0] on input "All Purchases 0" at bounding box center [0, 0] width 0 height 0
click at [49, 89] on div "All Purchases 0 In Store 0 Deliveries 0 PickUps 0 Today 0 Tomorrow 0 Needs Revi…" at bounding box center [474, 90] width 863 height 32
click at [70, 79] on div "All Purchases" at bounding box center [69, 81] width 36 height 7
click at [0, 0] on input "All Purchases 0" at bounding box center [0, 0] width 0 height 0
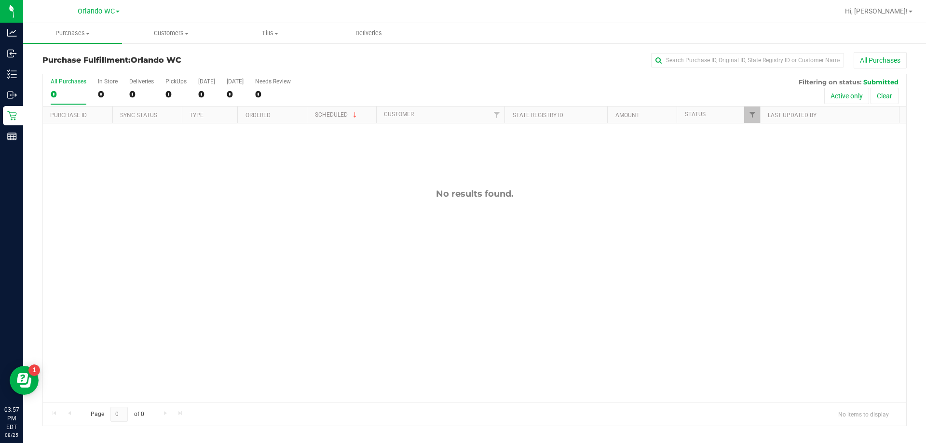
click at [237, 247] on div "No results found." at bounding box center [474, 295] width 863 height 344
click at [236, 276] on div "11845394 (317175650) N/A Pickup 8/25/2025 4:05 PM EDT 8/25/2025 $172.05 Submitt…" at bounding box center [474, 262] width 863 height 279
click at [71, 89] on div "0" at bounding box center [69, 94] width 36 height 11
click at [0, 0] on input "All Purchases 0" at bounding box center [0, 0] width 0 height 0
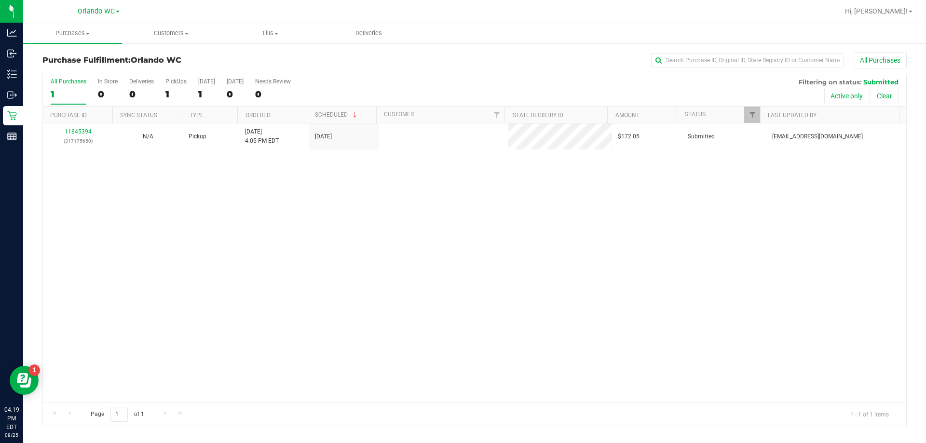
click at [196, 186] on div "11845394 (317175650) N/A Pickup 8/25/2025 4:05 PM EDT 8/25/2025 $172.05 Submitt…" at bounding box center [474, 262] width 863 height 279
click at [67, 86] on label "All Purchases 1" at bounding box center [69, 91] width 36 height 27
click at [0, 0] on input "All Purchases 1" at bounding box center [0, 0] width 0 height 0
click at [65, 94] on div "1" at bounding box center [69, 94] width 36 height 11
click at [0, 0] on input "All Purchases 1" at bounding box center [0, 0] width 0 height 0
